Goal: Task Accomplishment & Management: Use online tool/utility

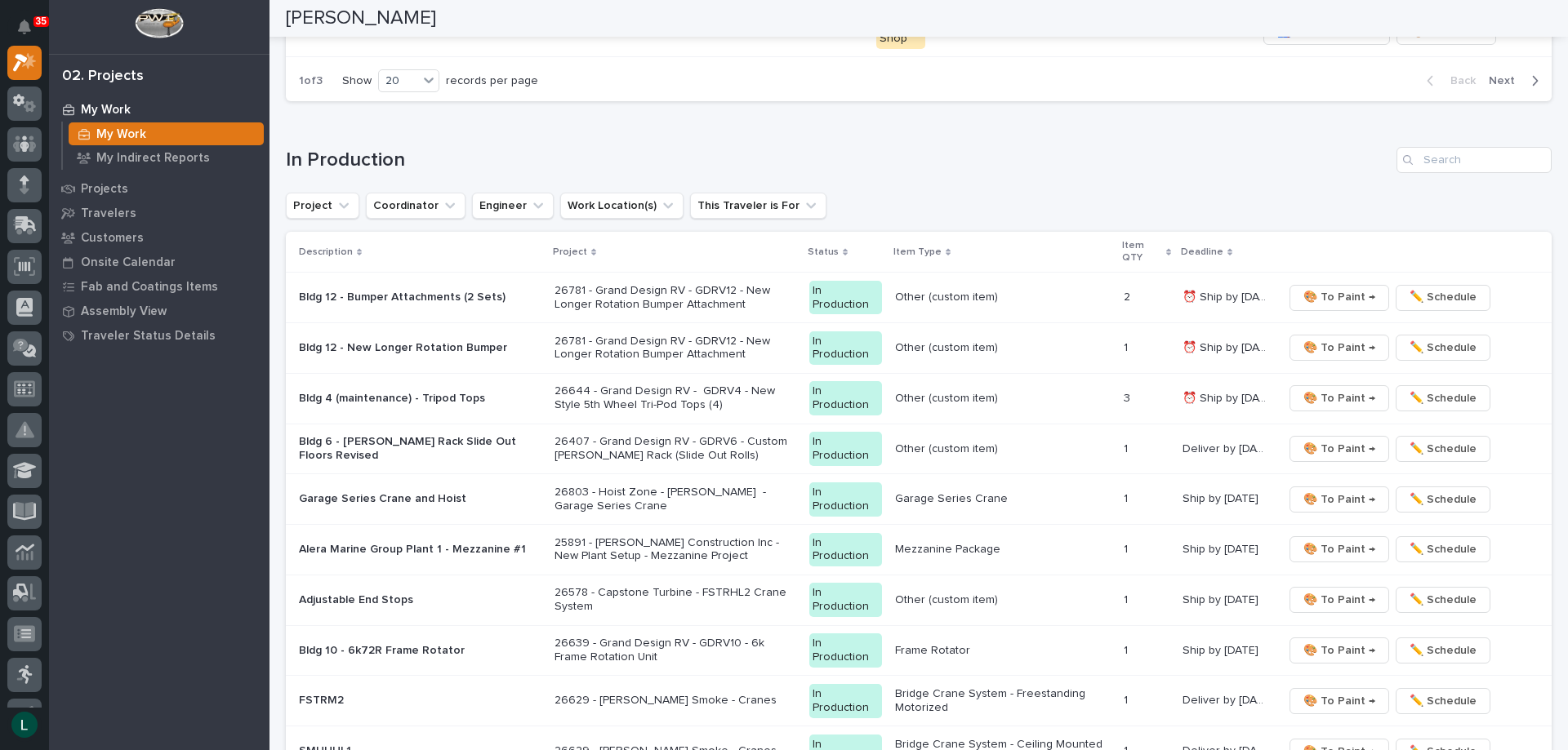
scroll to position [1470, 0]
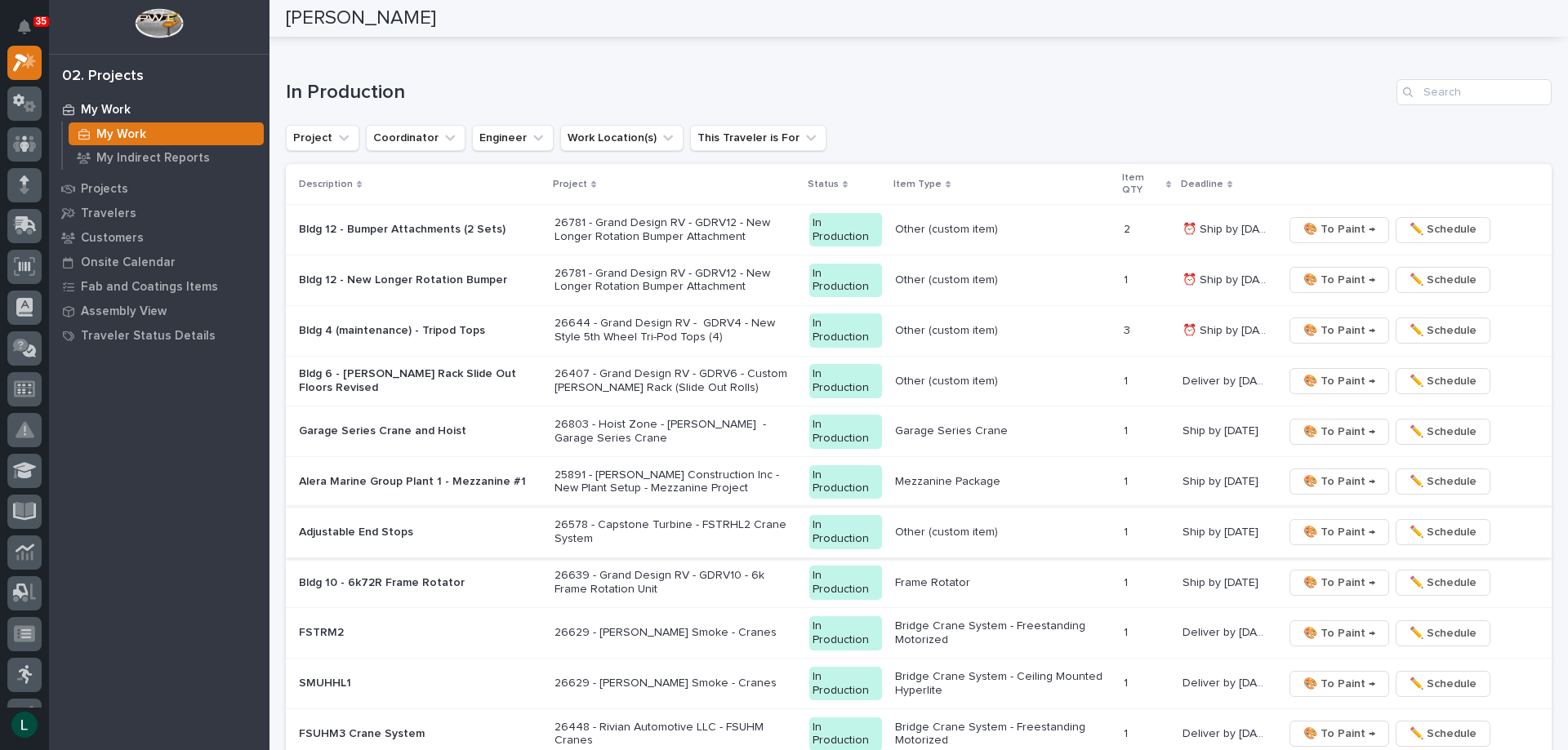
click at [1324, 533] on span "🎨 To Paint →" at bounding box center [1339, 532] width 72 height 19
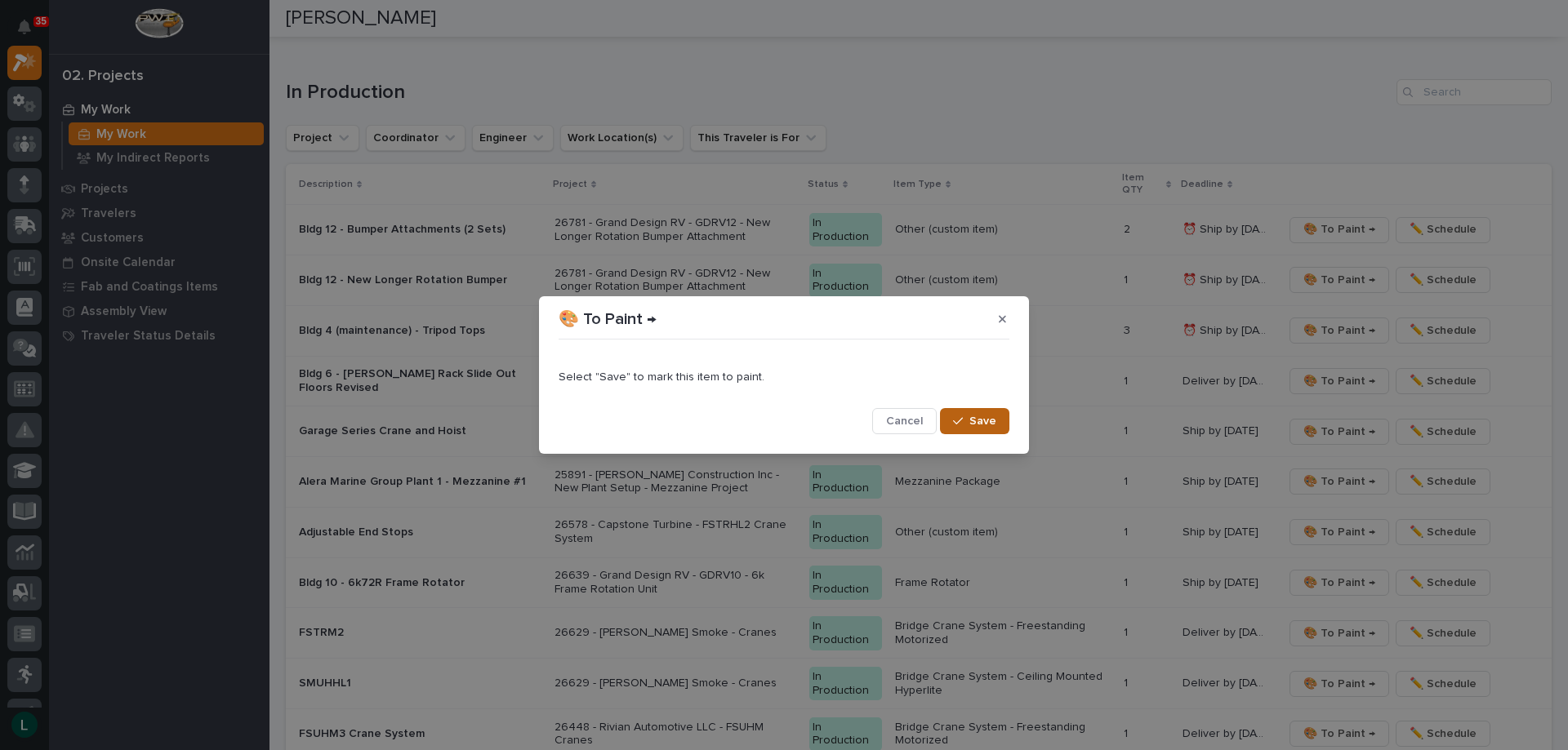
click at [988, 417] on span "Save" at bounding box center [983, 421] width 27 height 15
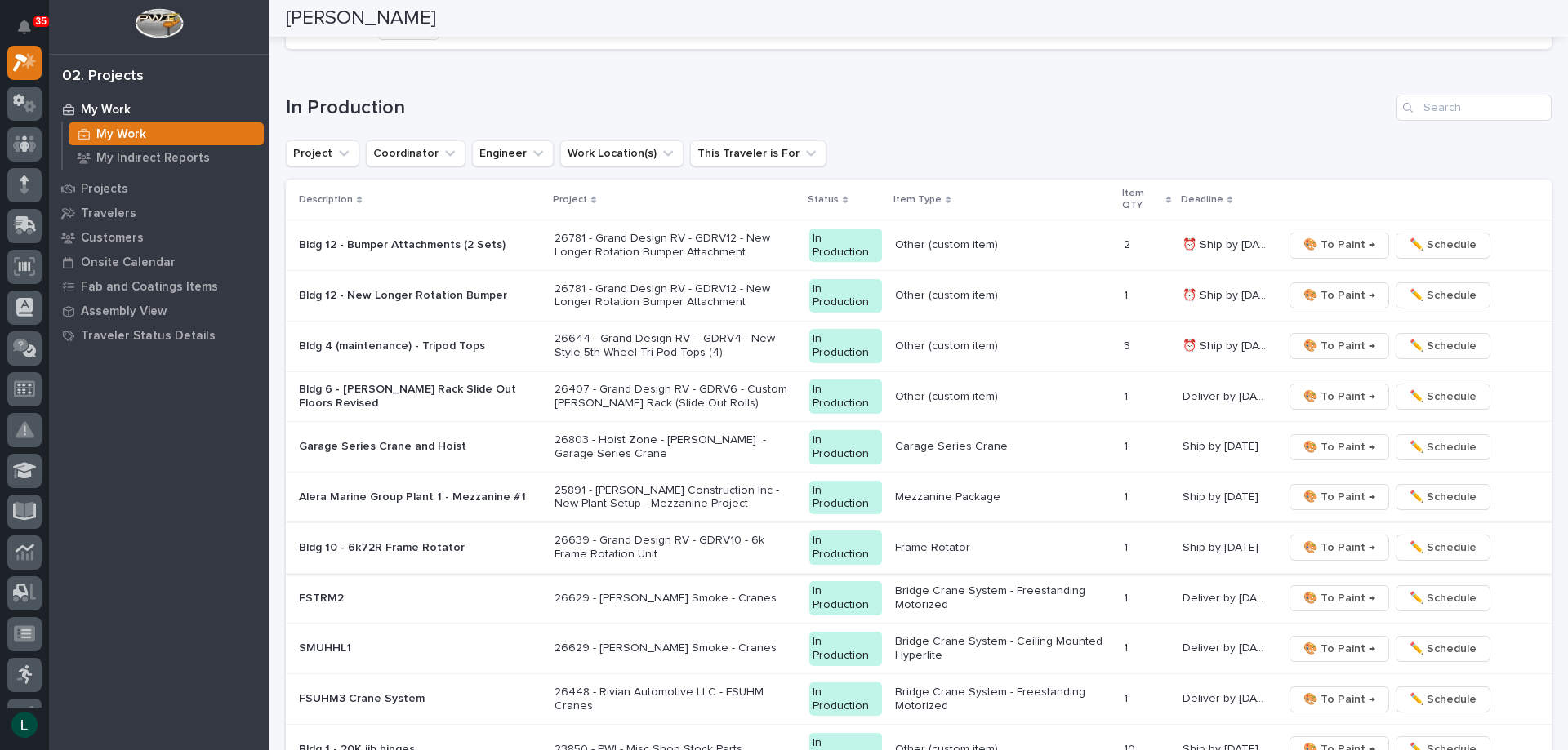
scroll to position [1444, 0]
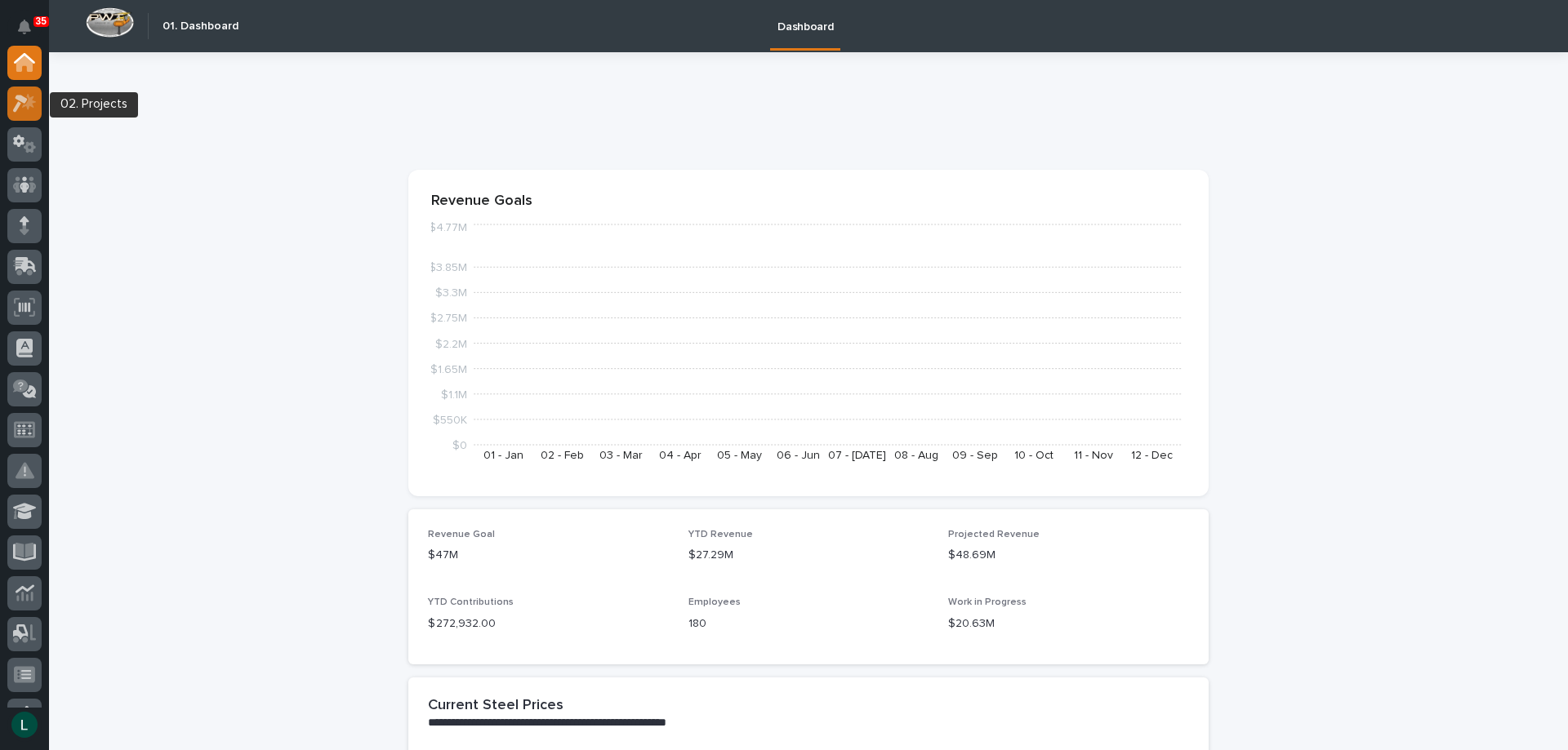
click at [19, 102] on icon at bounding box center [25, 103] width 23 height 18
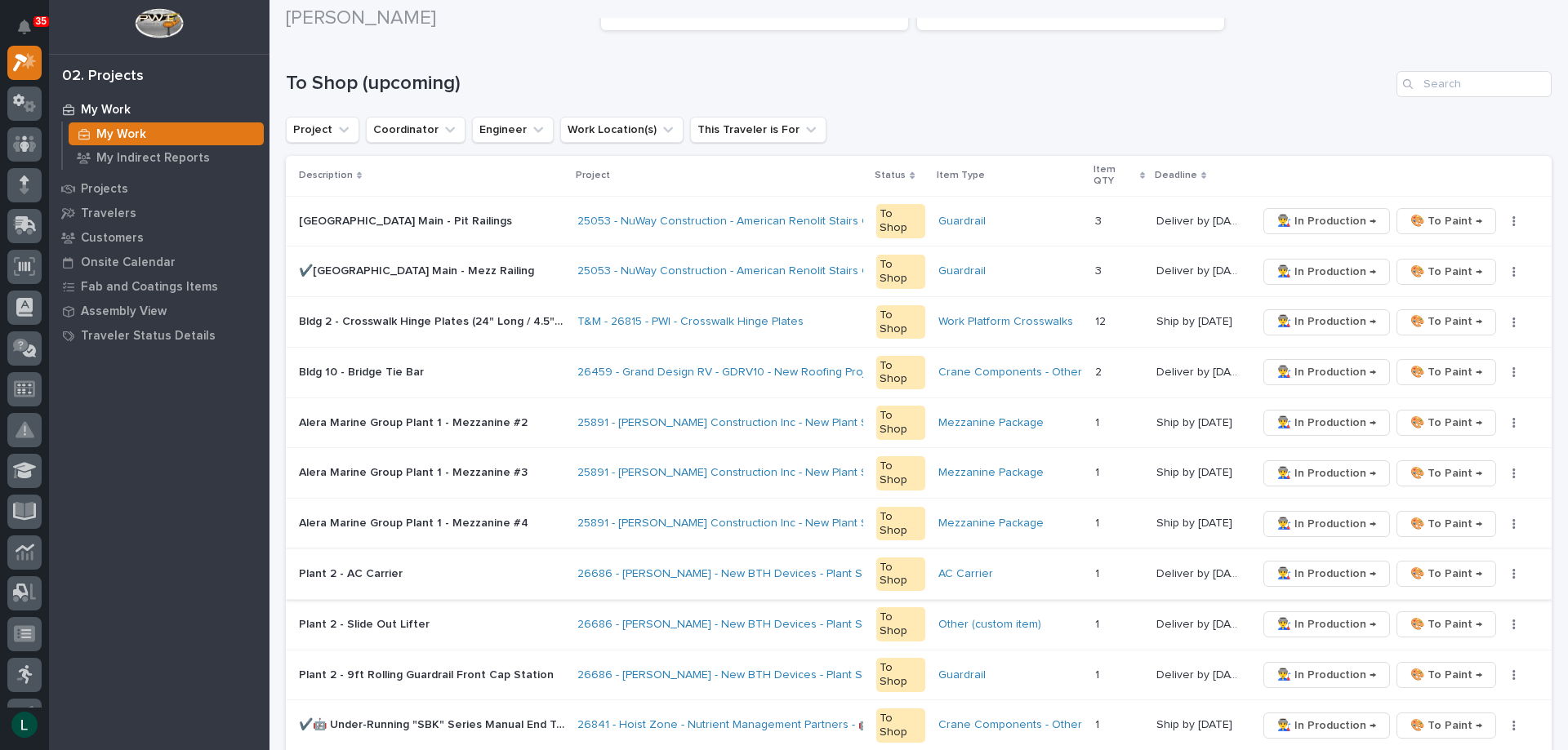
scroll to position [327, 0]
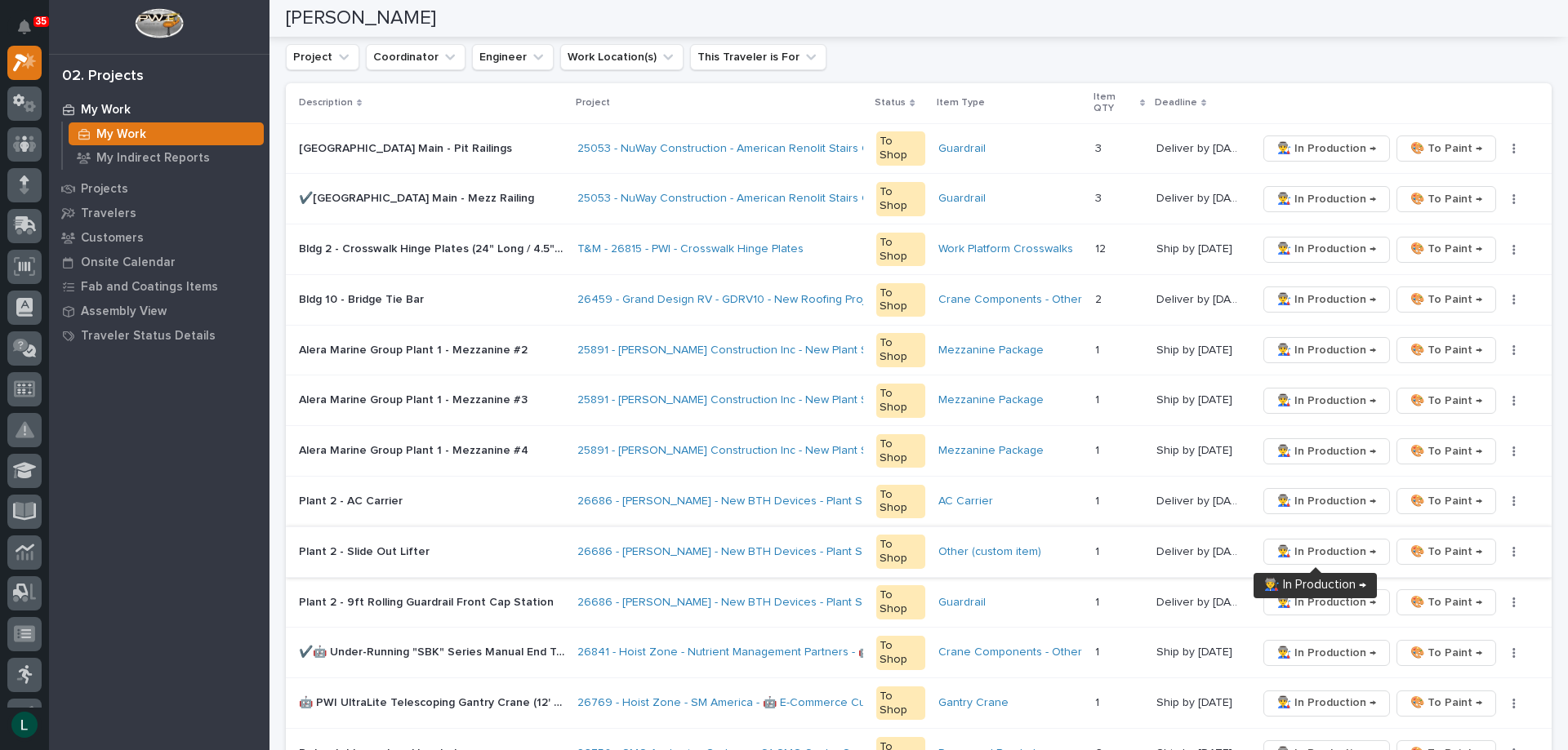
click at [1325, 548] on span "👨‍🏭 In Production →" at bounding box center [1326, 551] width 99 height 19
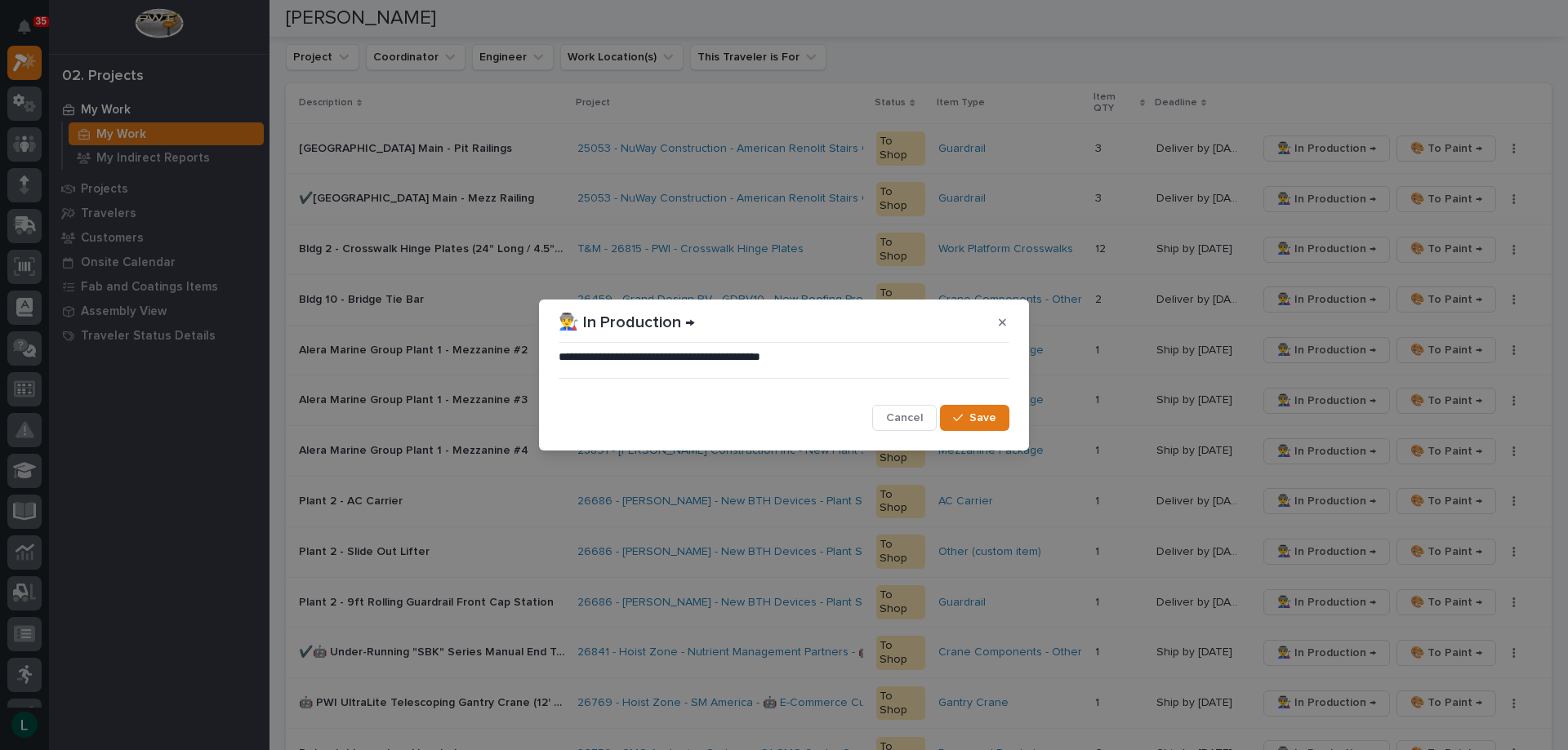
click at [990, 411] on span "Save" at bounding box center [983, 418] width 27 height 15
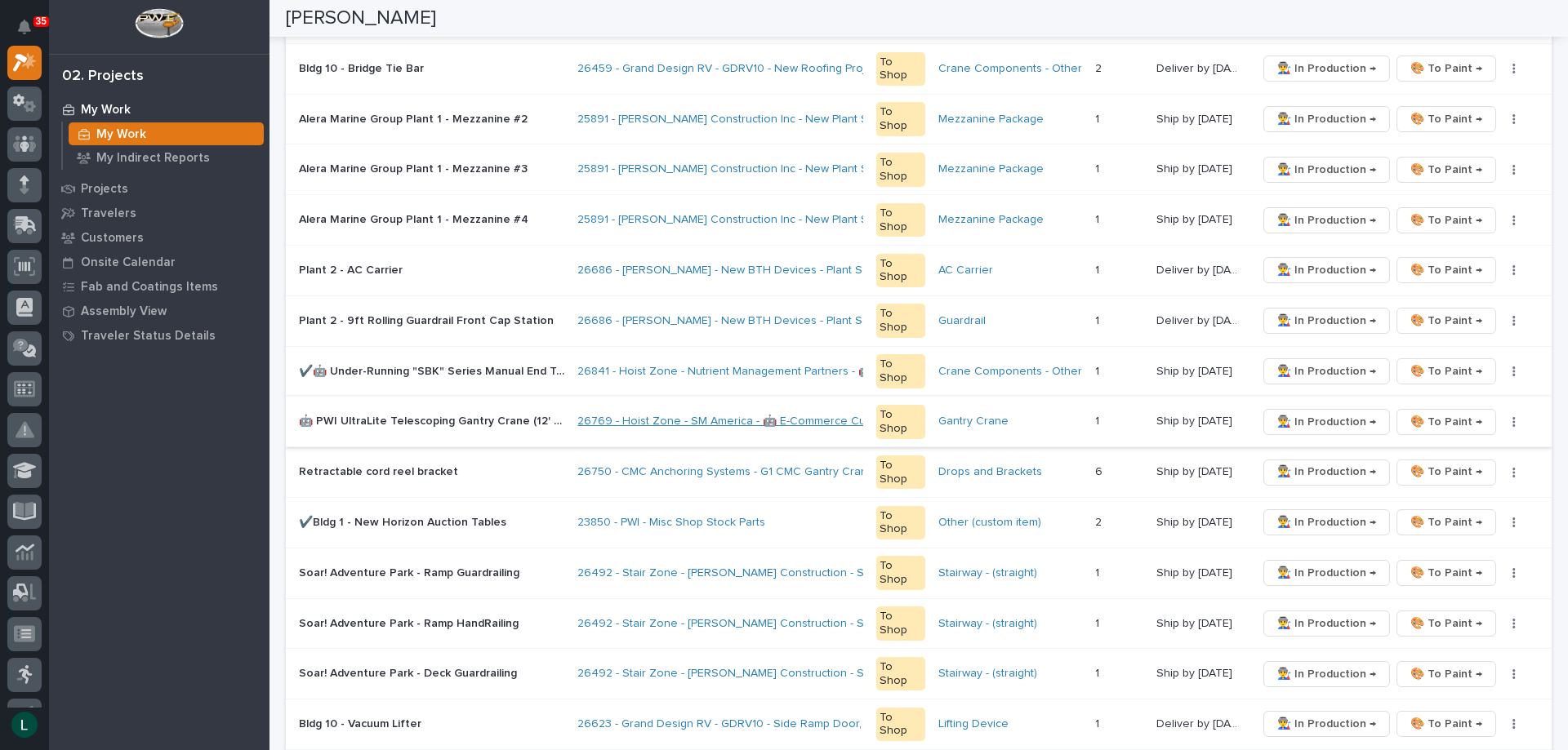
scroll to position [572, 0]
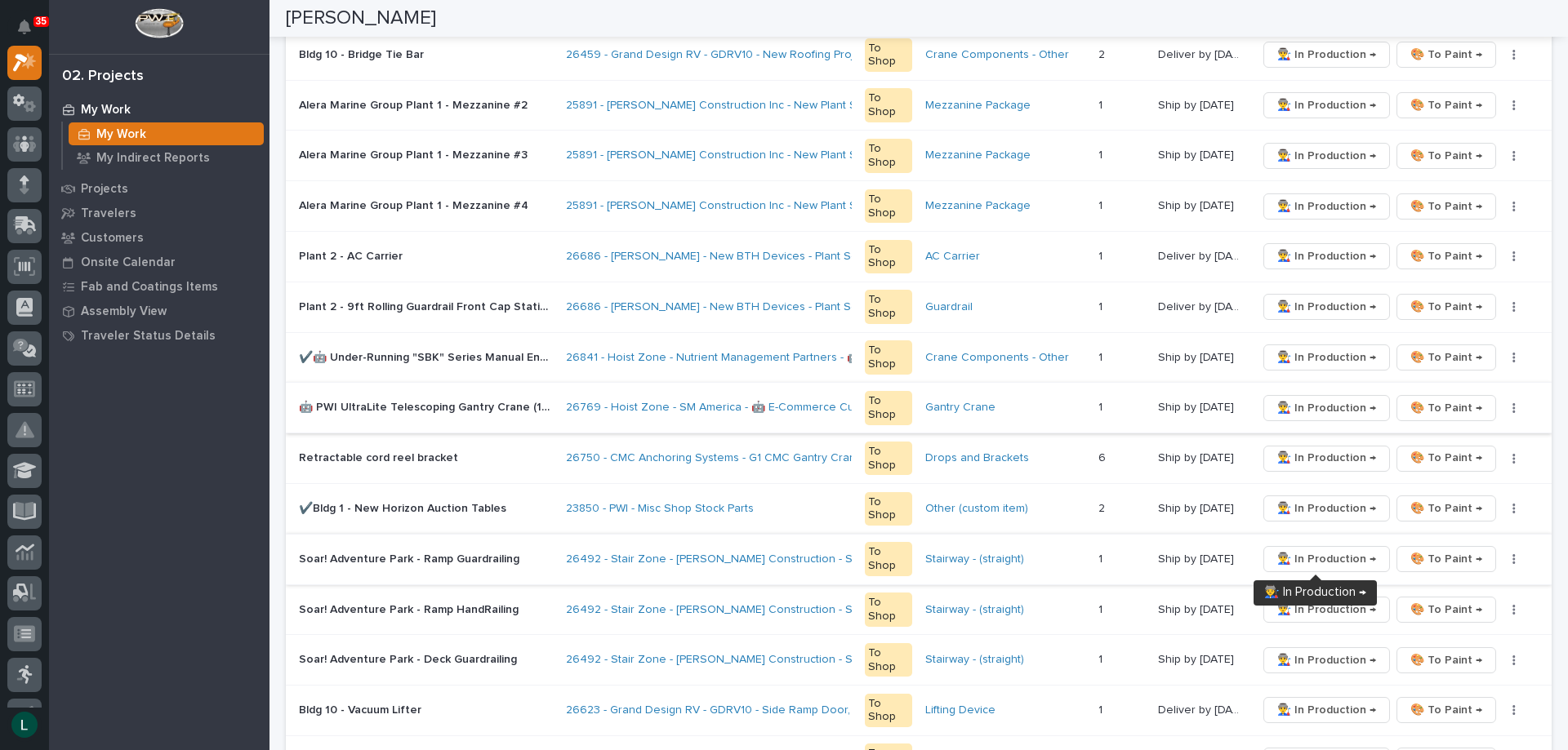
click at [1301, 554] on span "👨‍🏭 In Production →" at bounding box center [1326, 559] width 99 height 19
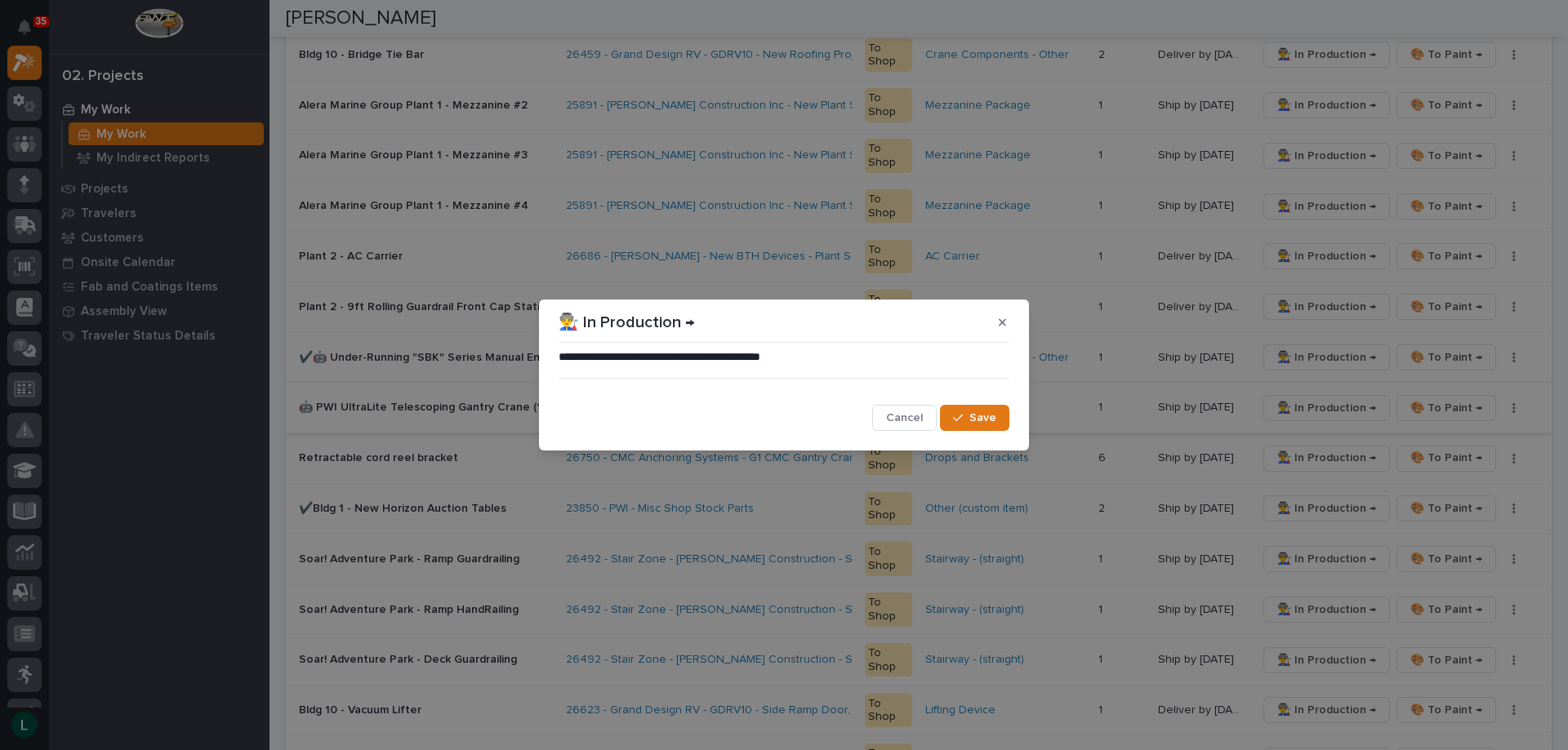
click at [982, 416] on span "Save" at bounding box center [983, 418] width 27 height 15
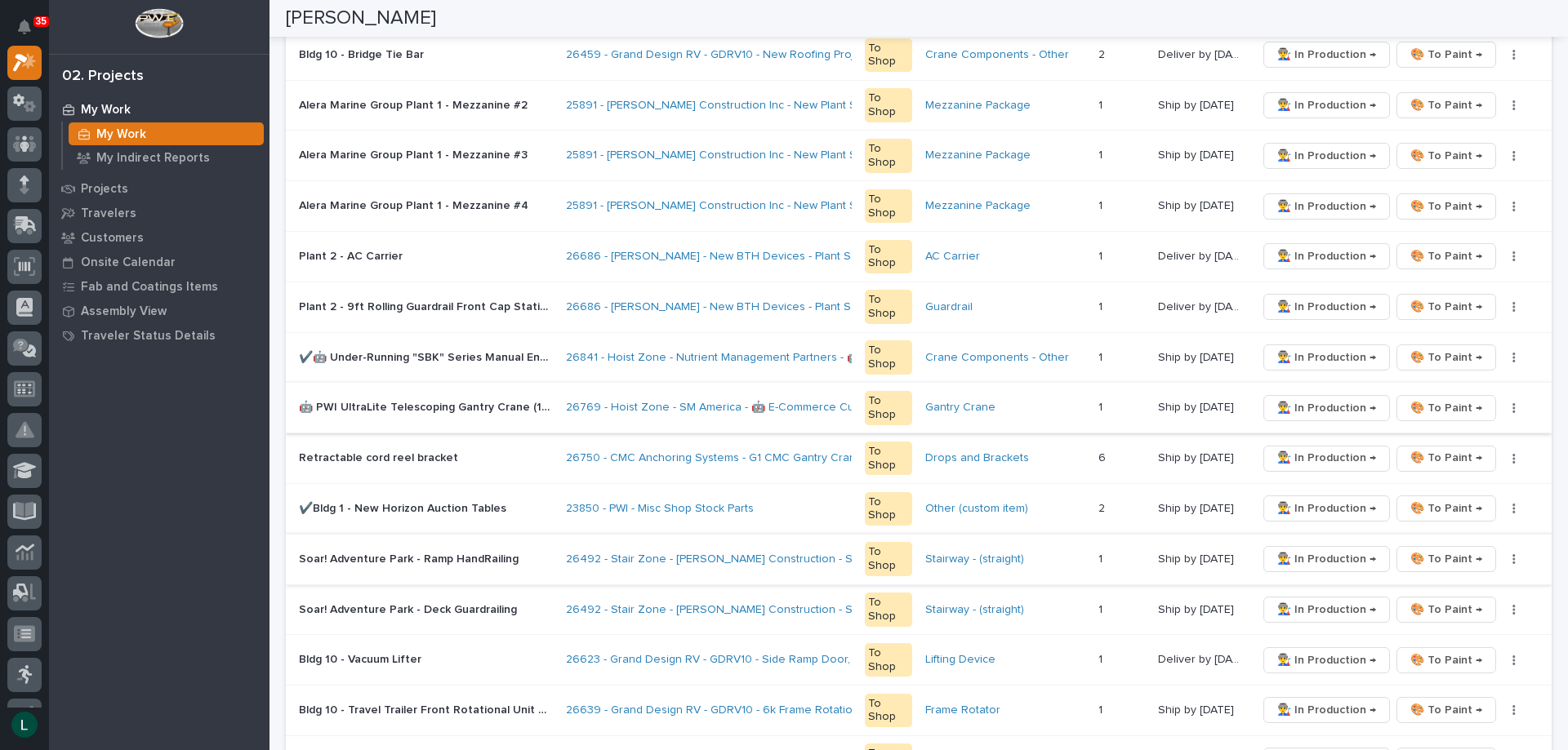
click at [1302, 559] on span "👨‍🏭 In Production →" at bounding box center [1326, 559] width 99 height 19
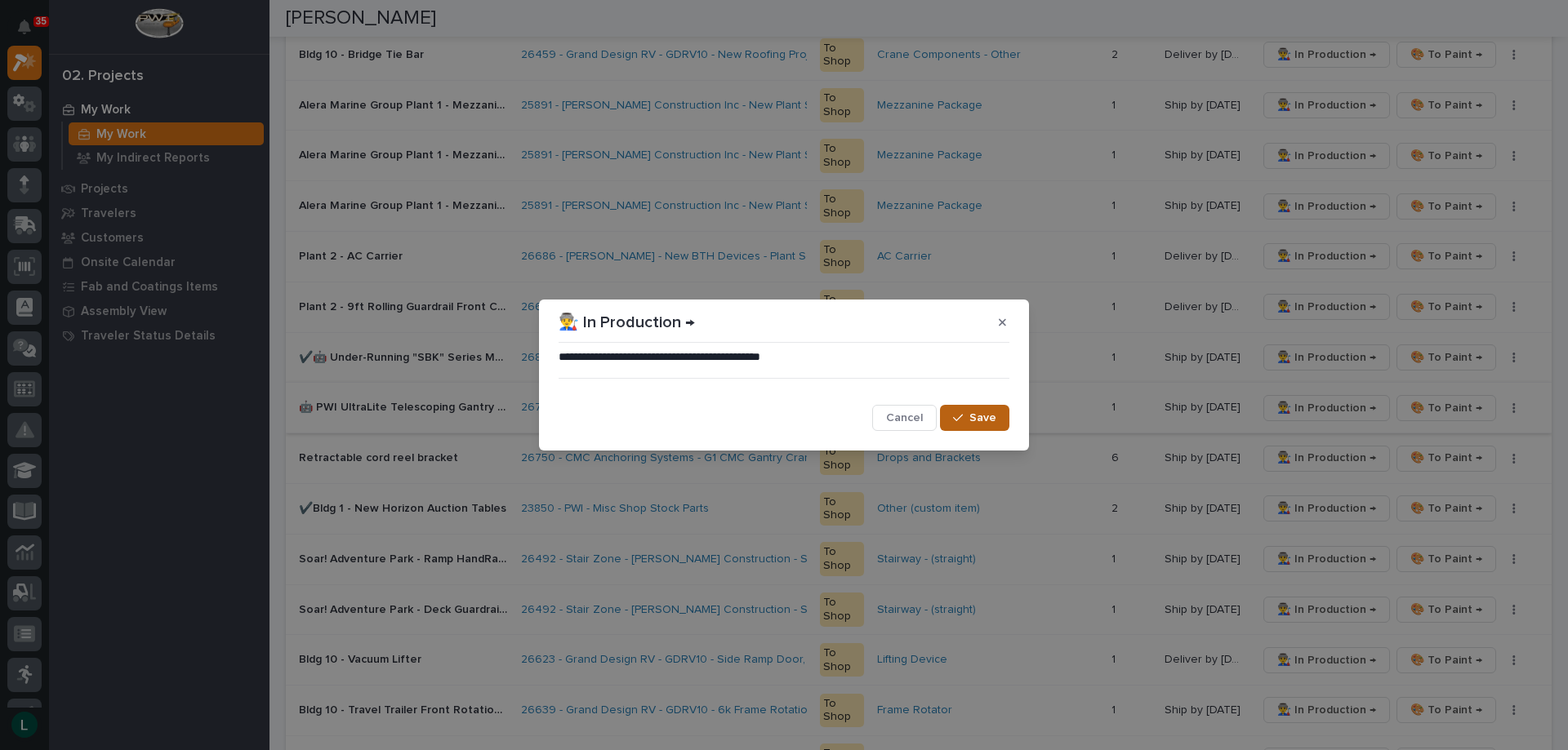
click at [973, 416] on span "Save" at bounding box center [983, 418] width 27 height 15
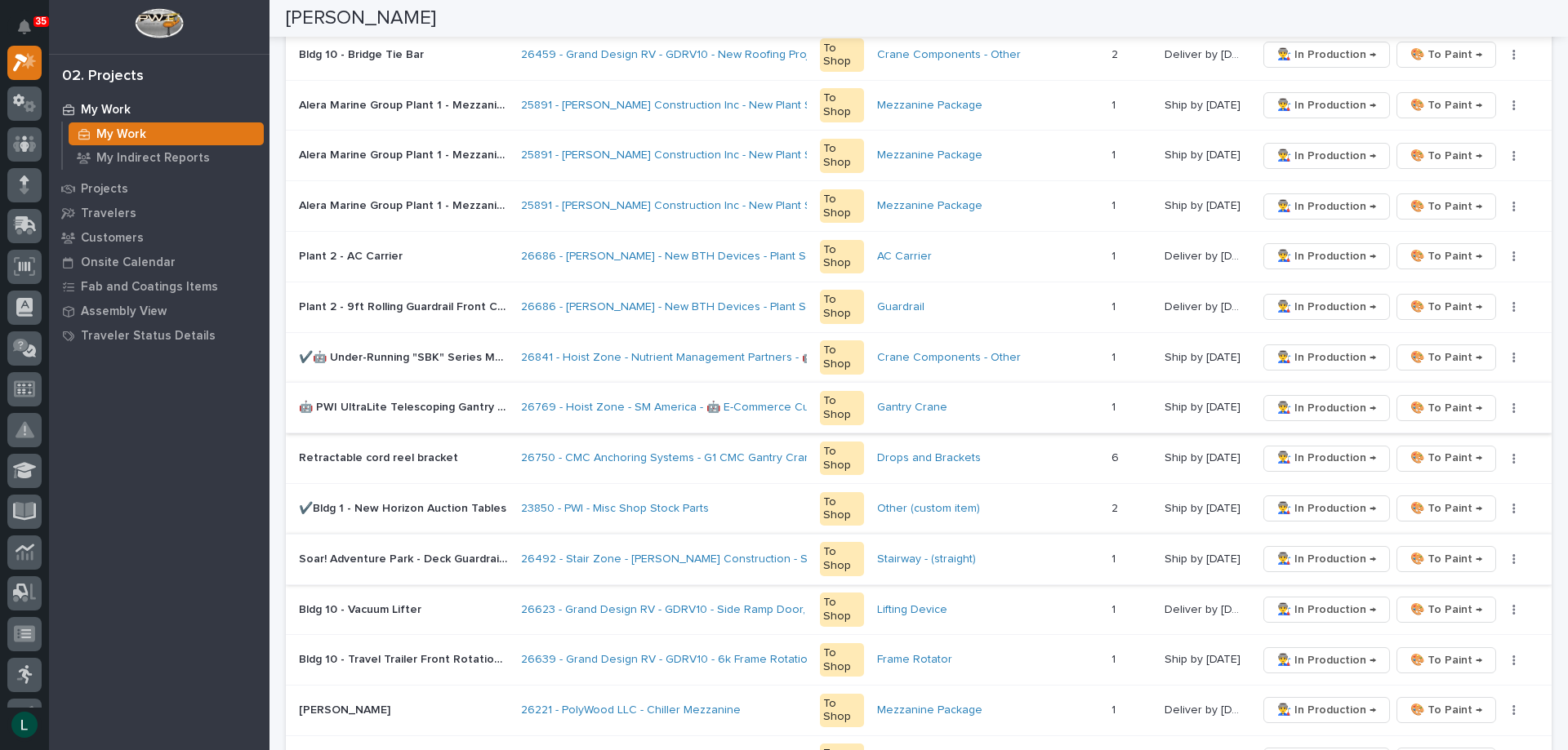
click at [1313, 550] on span "👨‍🏭 In Production →" at bounding box center [1326, 559] width 99 height 19
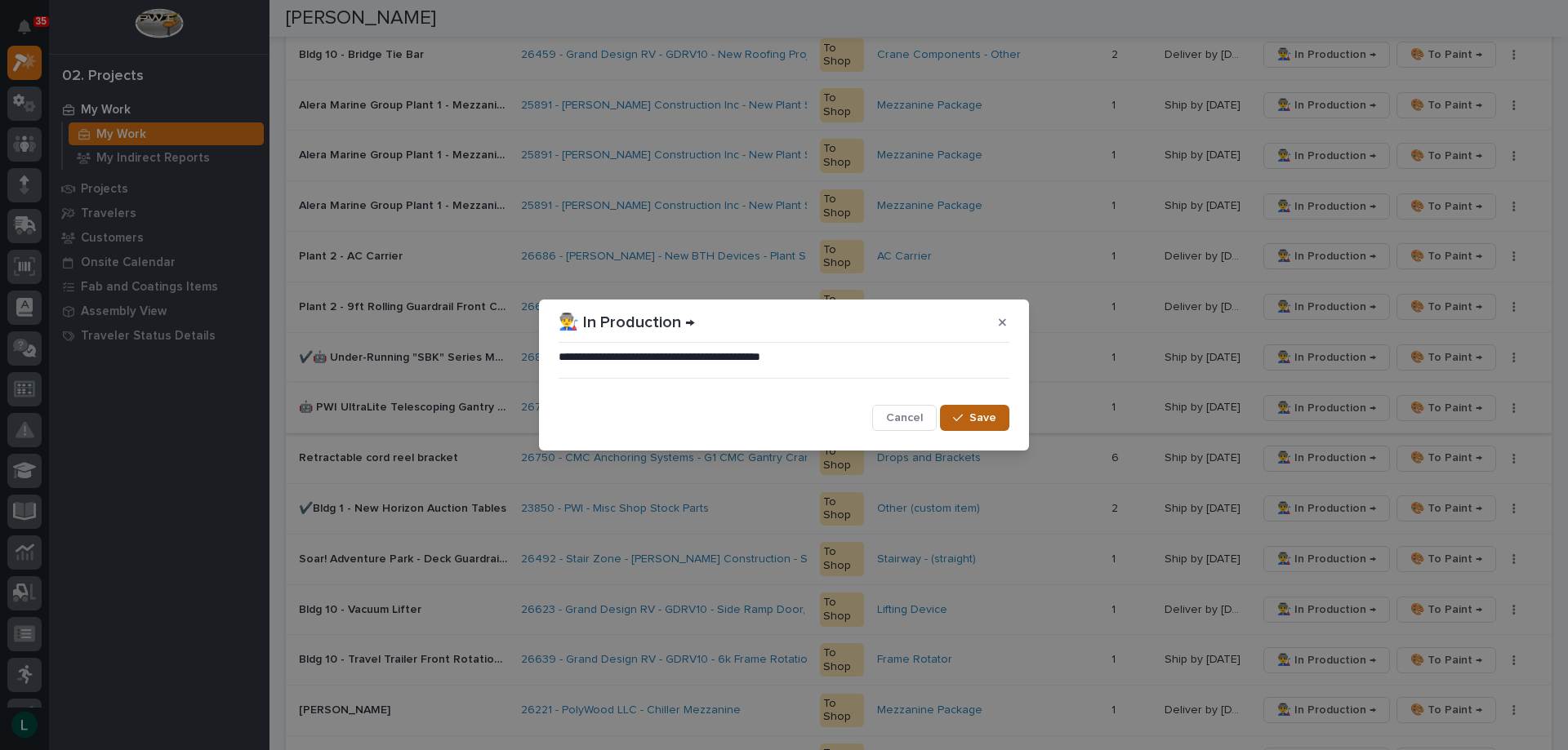
click at [972, 408] on button "Save" at bounding box center [974, 417] width 69 height 26
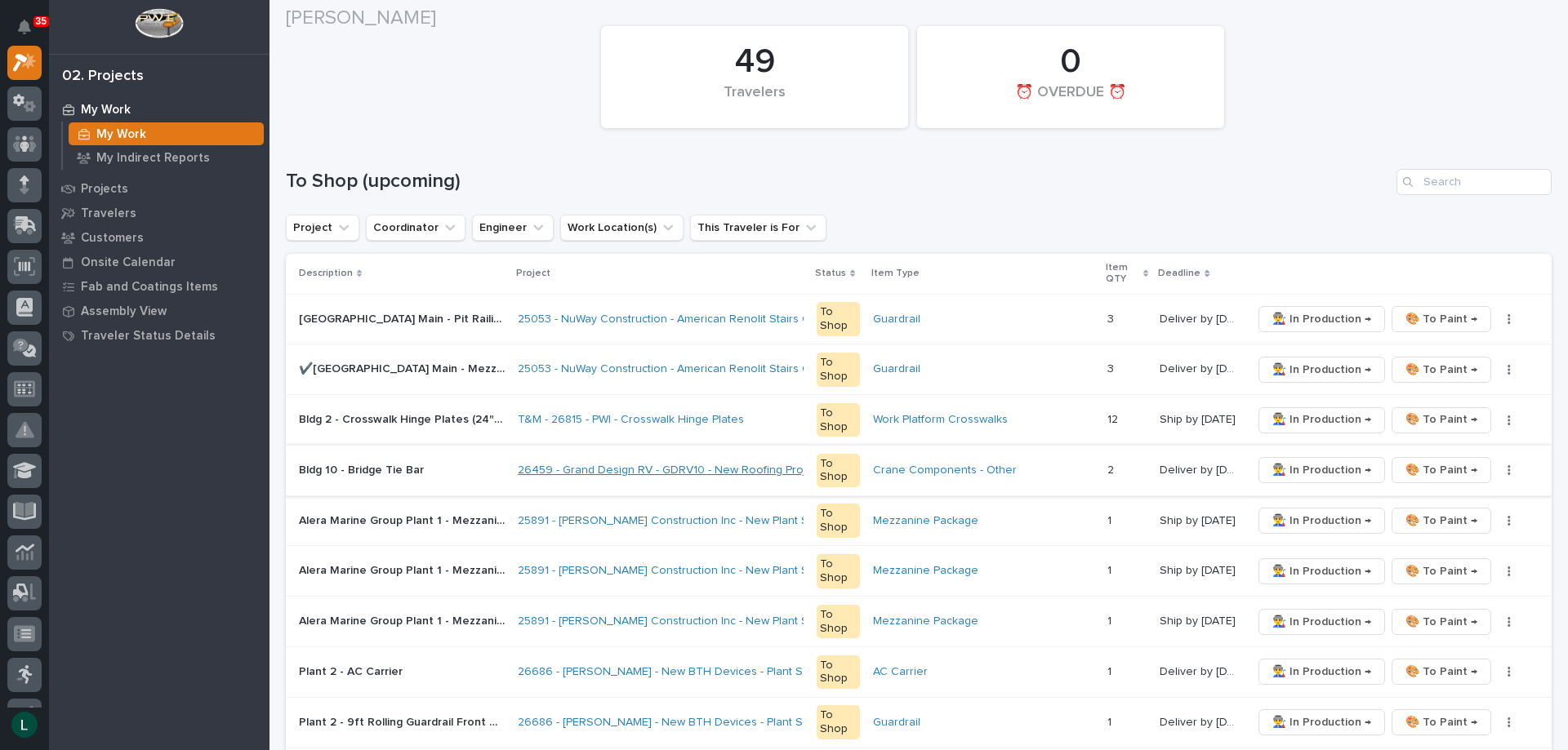
scroll to position [163, 0]
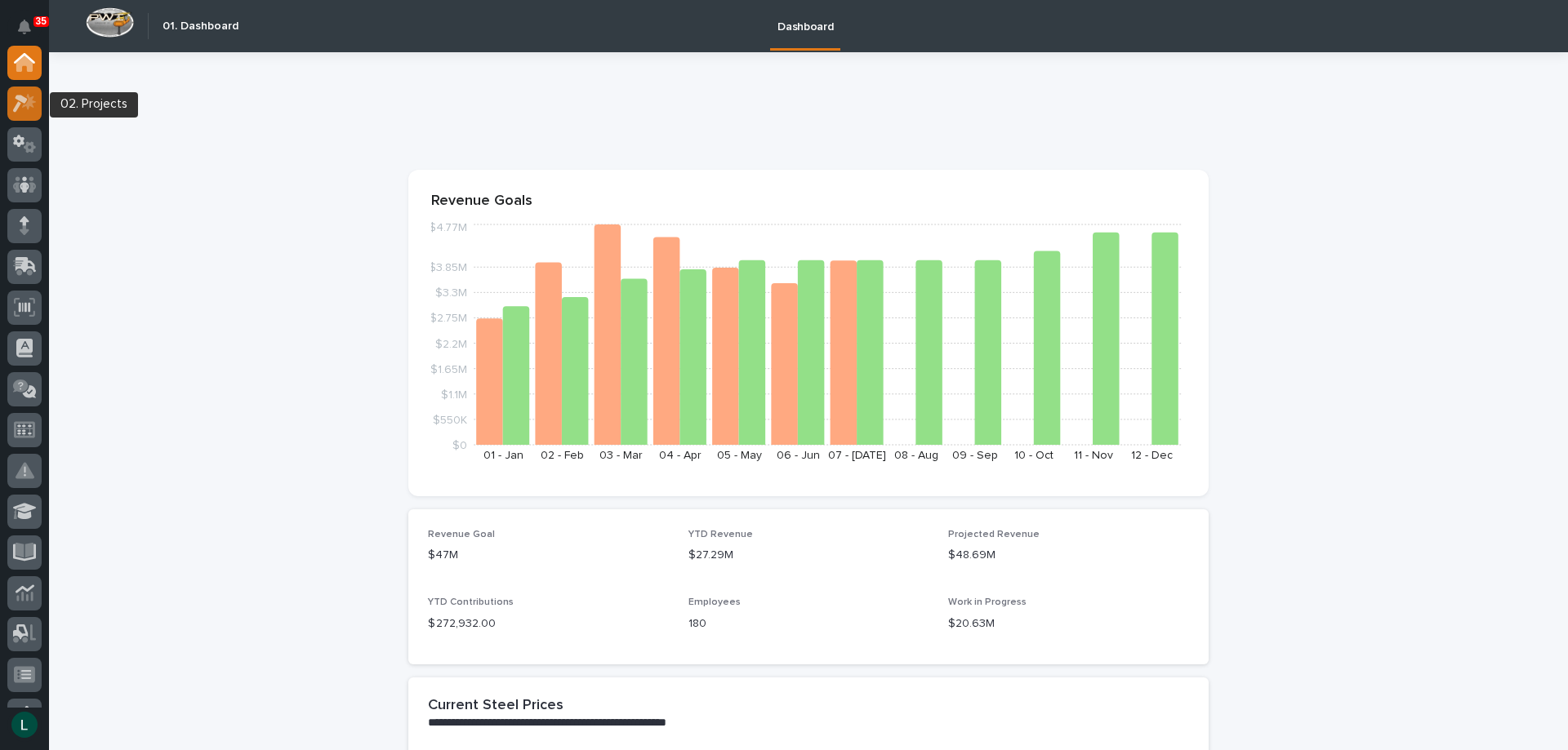
click at [24, 103] on icon at bounding box center [21, 103] width 15 height 18
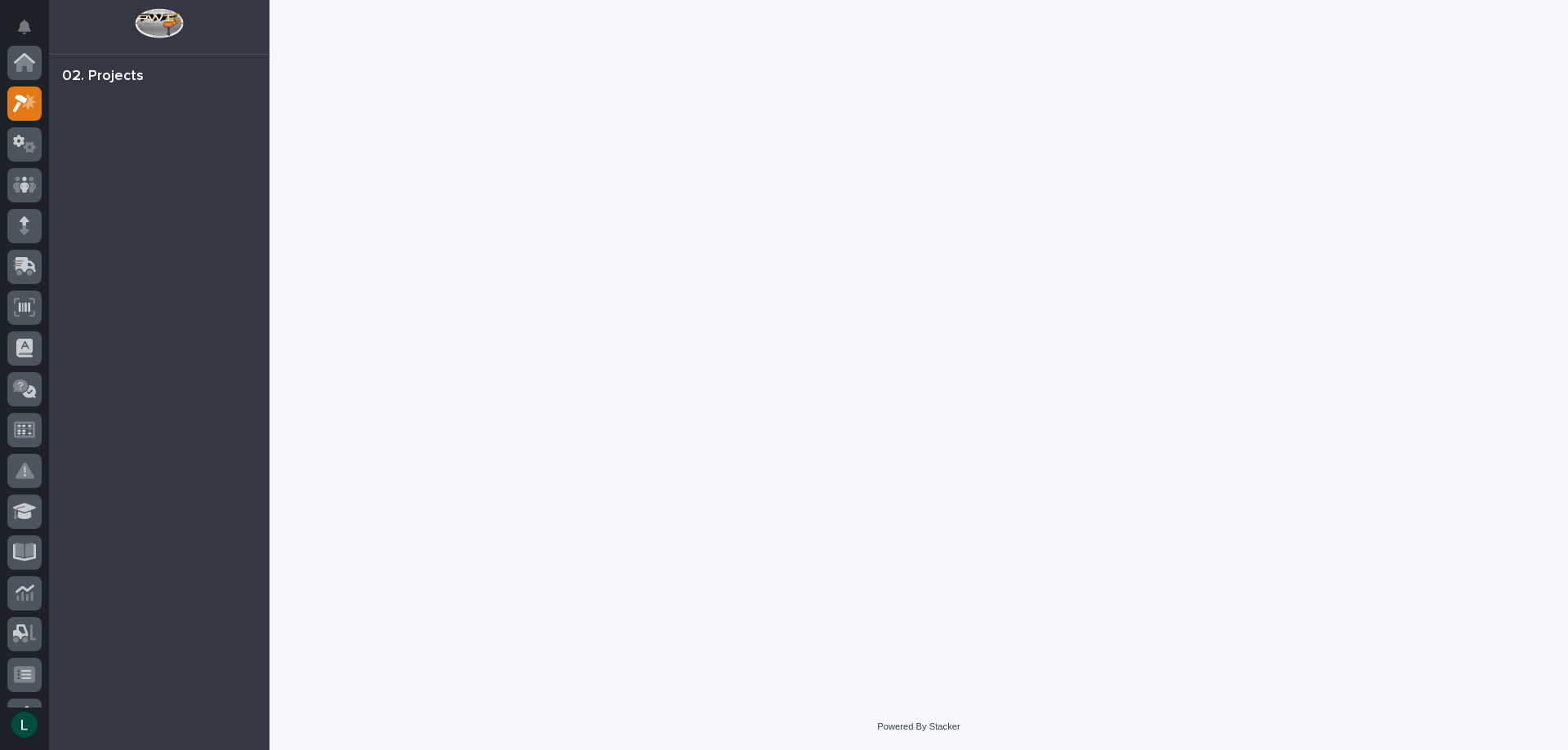
scroll to position [41, 0]
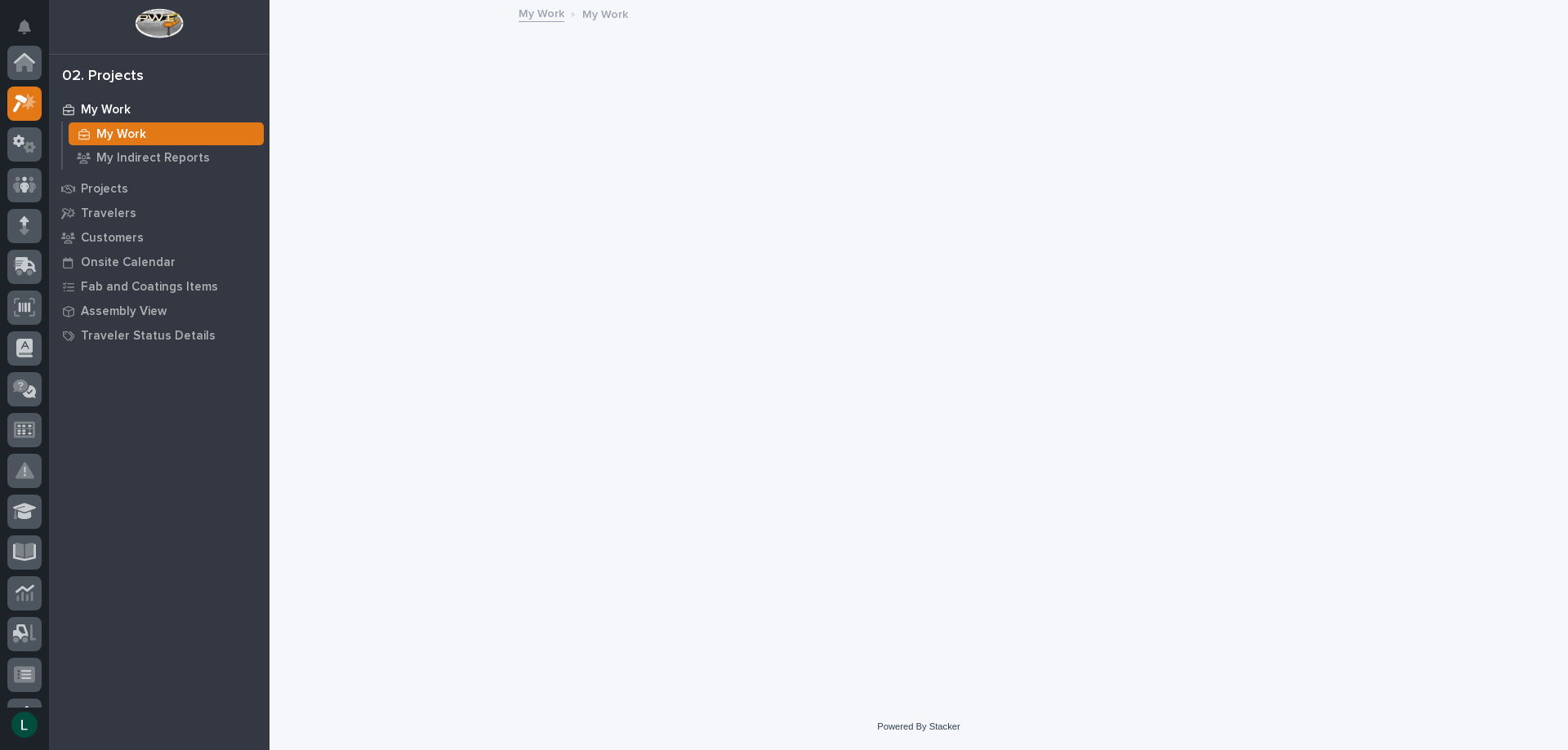
scroll to position [41, 0]
